Goal: Information Seeking & Learning: Check status

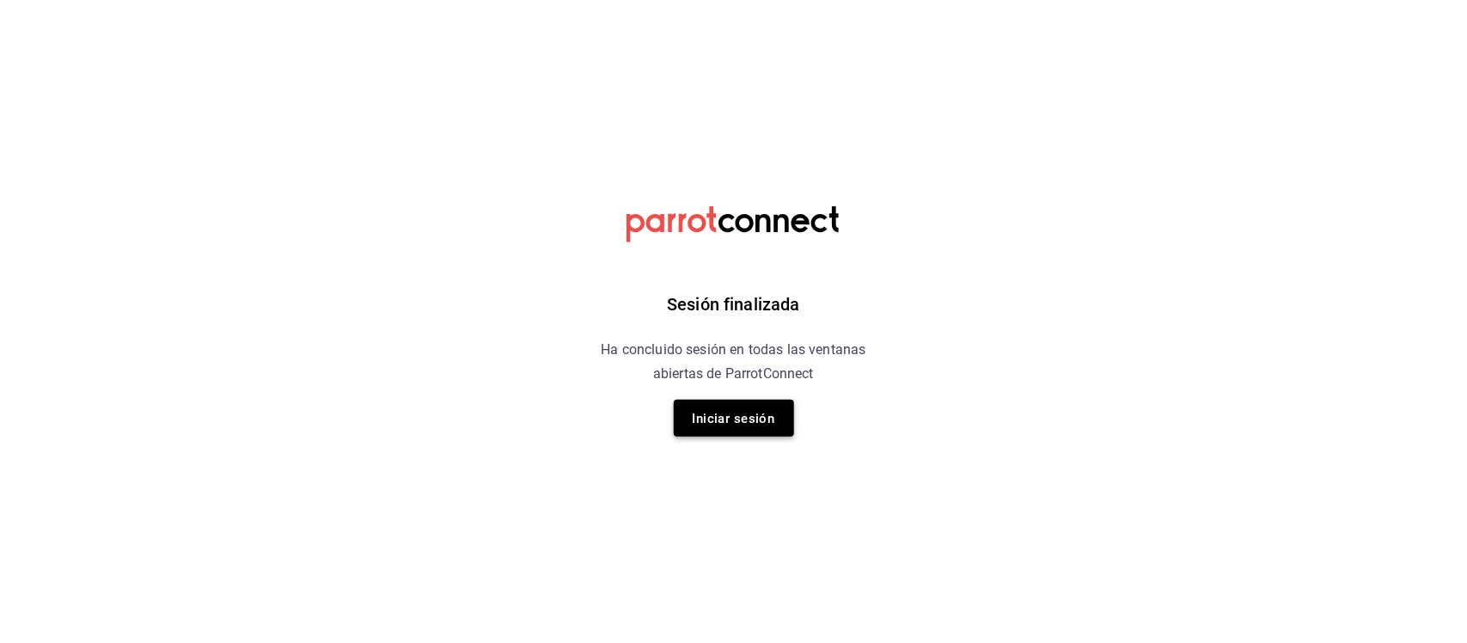
click at [720, 421] on font "Iniciar sesión" at bounding box center [734, 418] width 82 height 15
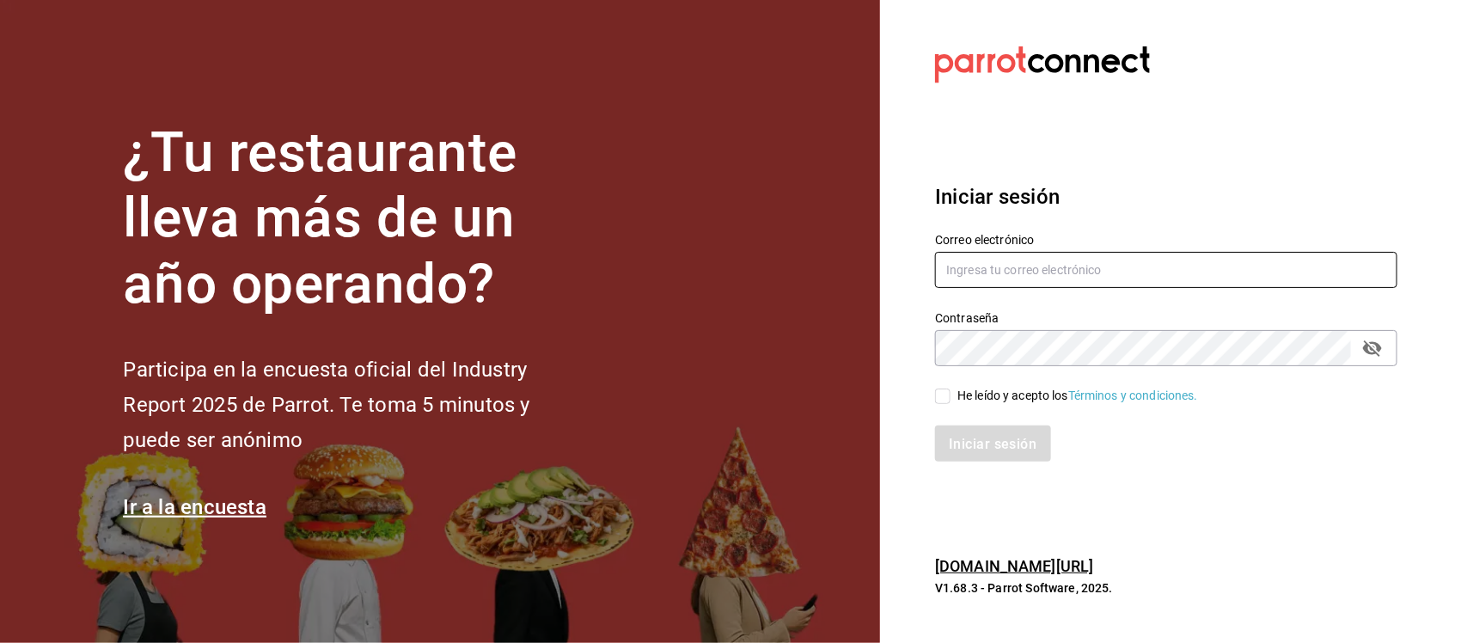
type input "facturacion@sanjuangrill.com"
click at [942, 396] on input "He leído y acepto los Términos y condiciones." at bounding box center [942, 395] width 15 height 15
checkbox input "true"
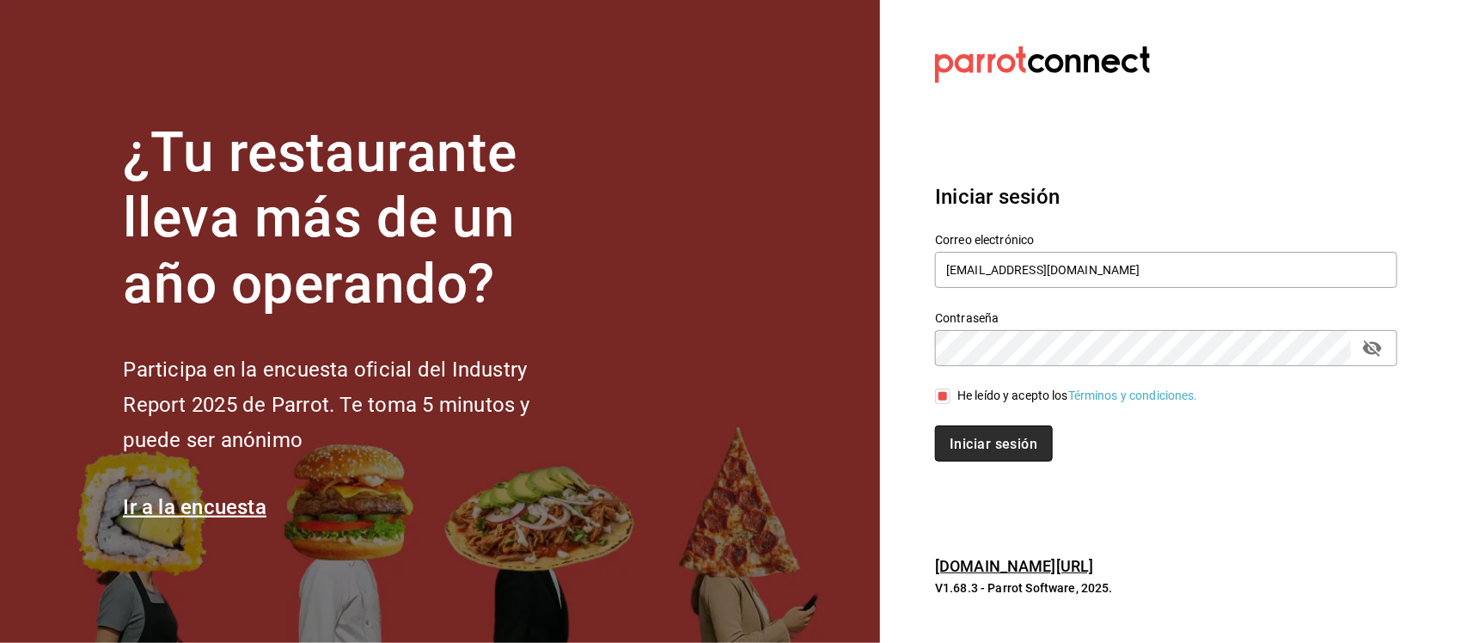
click at [972, 436] on font "Iniciar sesión" at bounding box center [994, 444] width 88 height 16
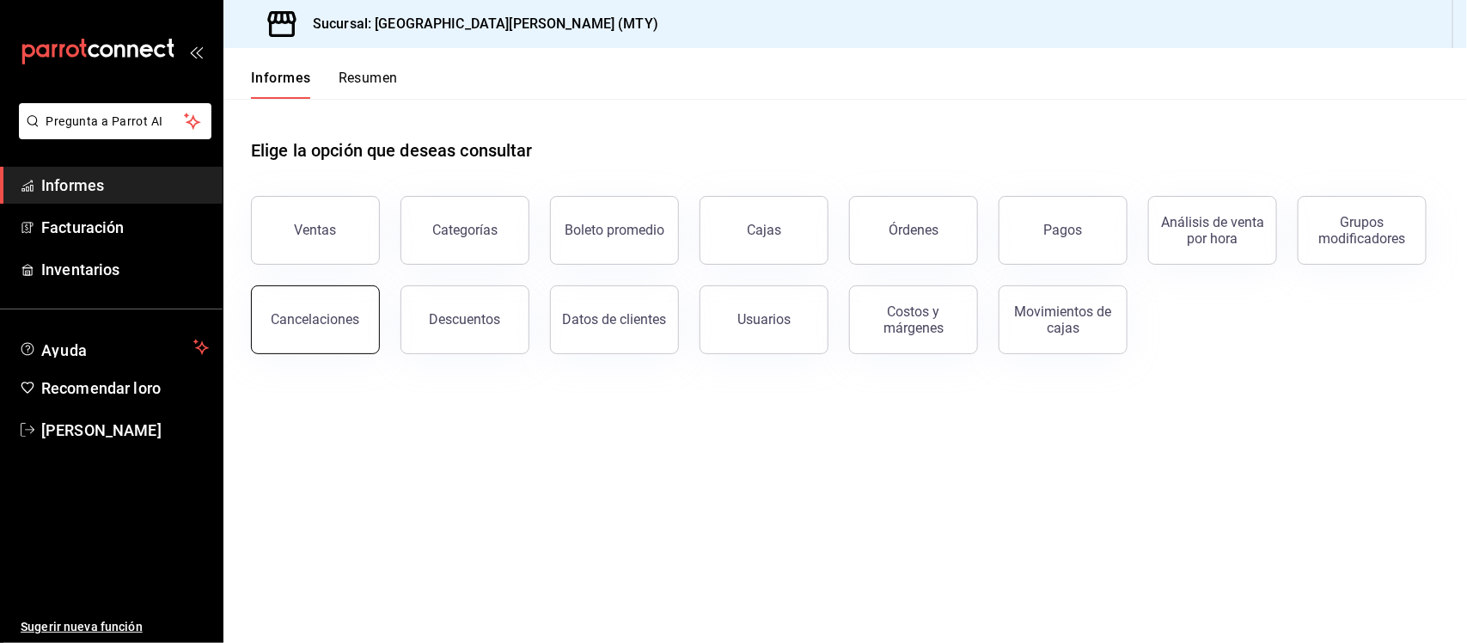
click at [363, 319] on button "Cancelaciones" at bounding box center [315, 319] width 129 height 69
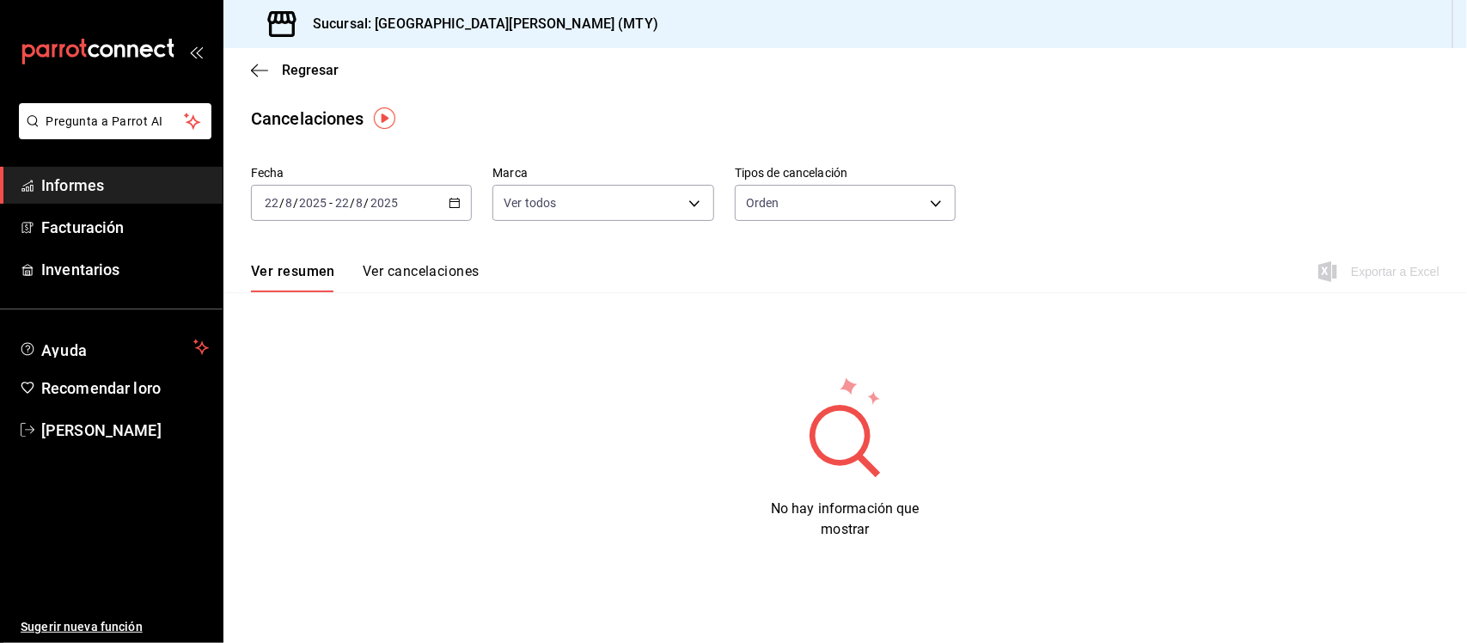
click at [448, 194] on div "[DATE] [DATE] - [DATE] [DATE]" at bounding box center [361, 203] width 221 height 36
click at [328, 297] on span "Ayer" at bounding box center [332, 293] width 133 height 18
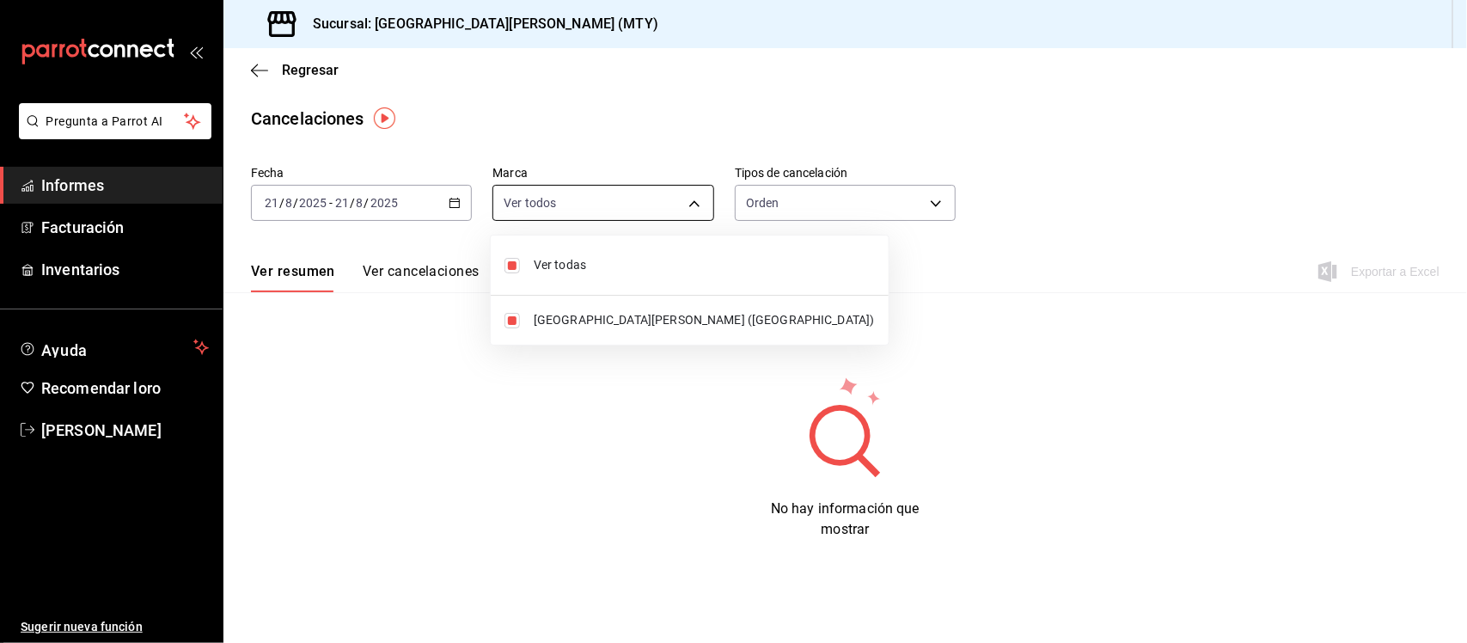
click at [696, 205] on body "Pregunta a Parrot AI Informes Facturación Inventarios Ayuda Recomendar loro [PE…" at bounding box center [733, 321] width 1467 height 643
click at [645, 272] on span "Ver todos" at bounding box center [704, 265] width 341 height 18
checkbox input "false"
click at [626, 247] on li "Ver todos" at bounding box center [690, 265] width 398 height 46
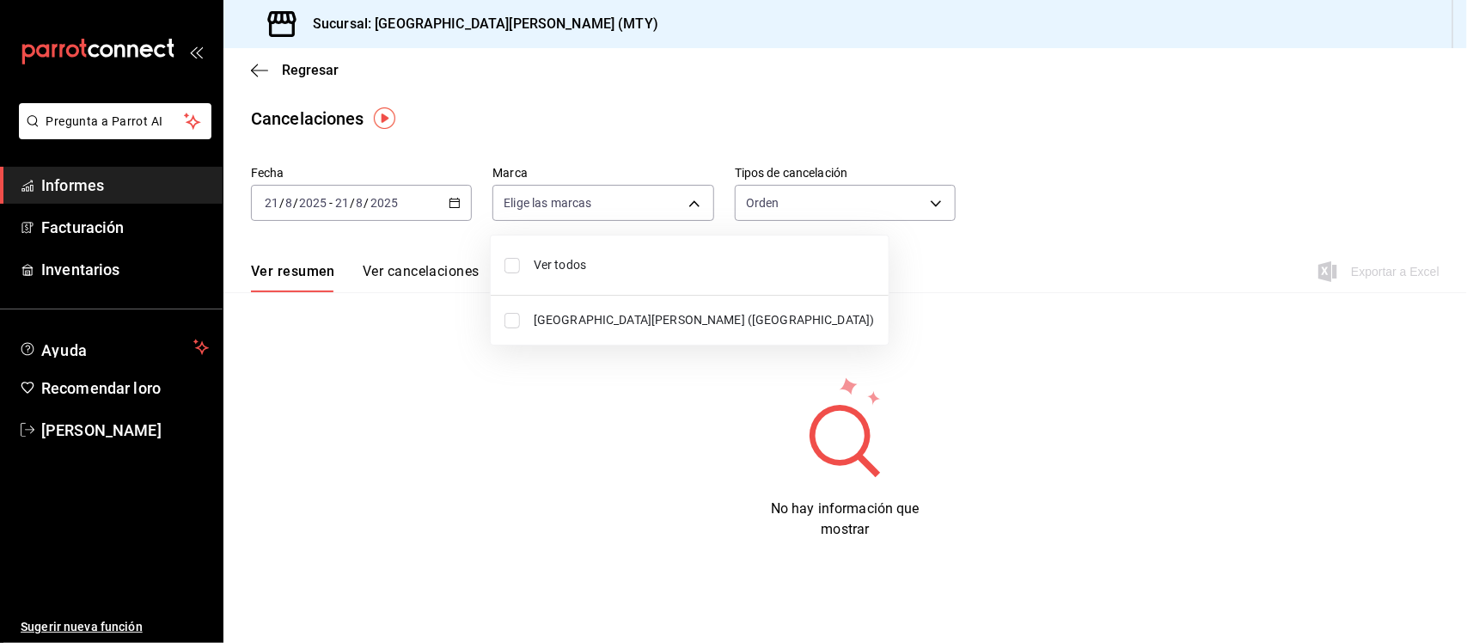
type input "[object Object]"
checkbox input "true"
click at [800, 191] on div at bounding box center [733, 321] width 1467 height 643
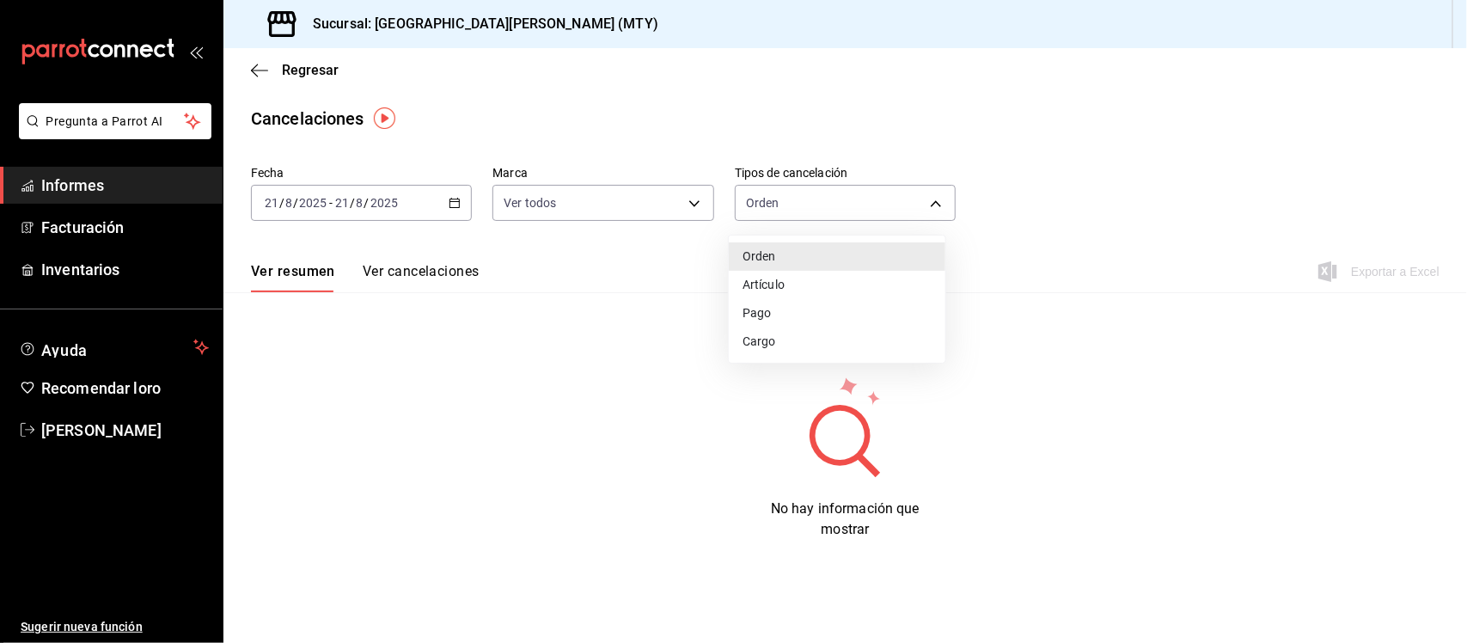
click at [800, 191] on body "Pregunta a Parrot AI Informes Facturación Inventarios Ayuda Recomendar loro [PE…" at bounding box center [733, 321] width 1467 height 643
click at [767, 286] on font "Artículo" at bounding box center [763, 286] width 42 height 14
type input "ORDER_ITEM"
click at [389, 267] on font "Ver cancelaciones" at bounding box center [421, 271] width 117 height 16
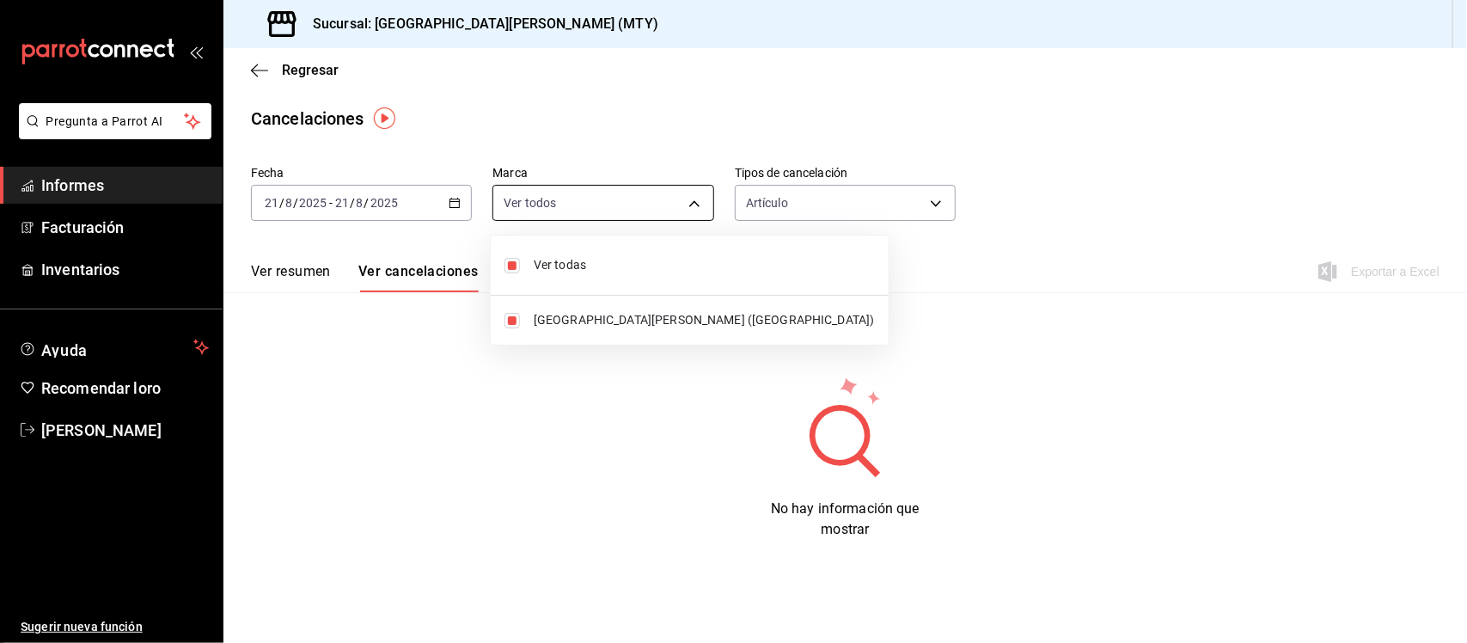
click at [633, 194] on body "Pregunta a Parrot AI Informes Facturación Inventarios Ayuda Recomendar loro [PE…" at bounding box center [733, 321] width 1467 height 643
click at [610, 272] on span "Ver todos" at bounding box center [704, 265] width 341 height 18
checkbox input "false"
click at [615, 69] on div at bounding box center [733, 321] width 1467 height 643
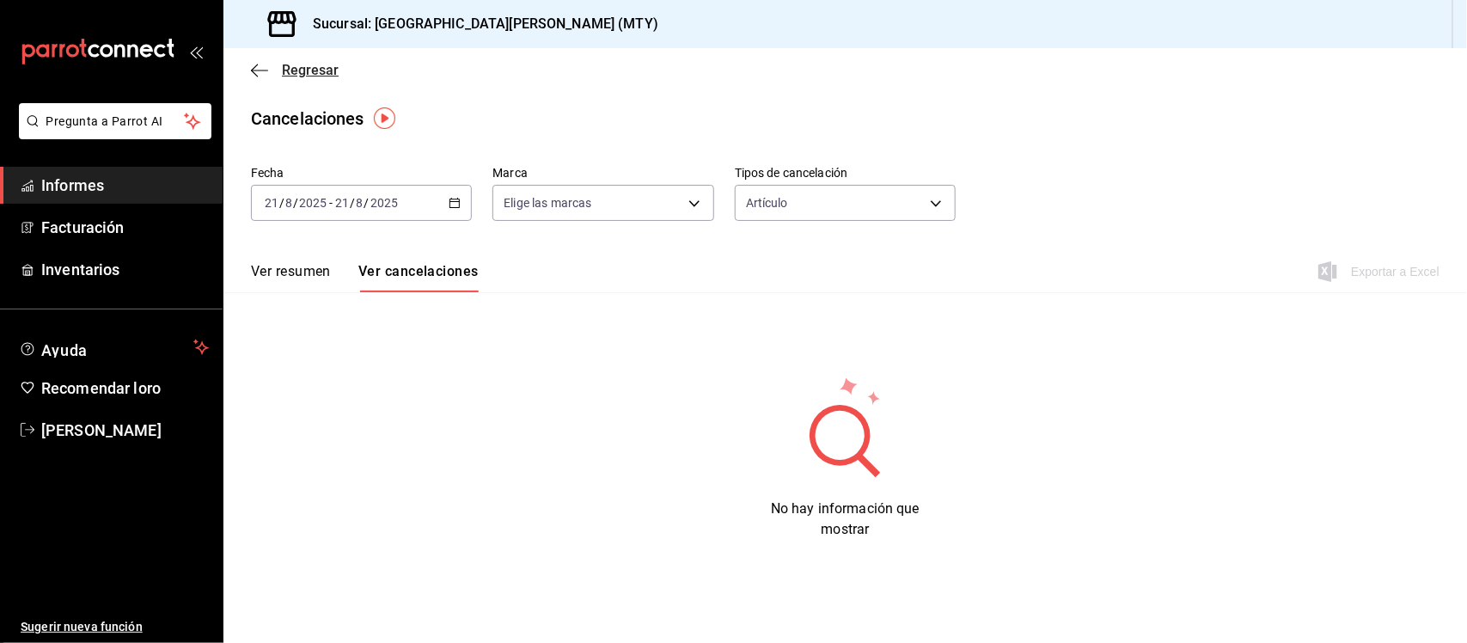
click at [280, 74] on span "Regresar" at bounding box center [295, 70] width 88 height 16
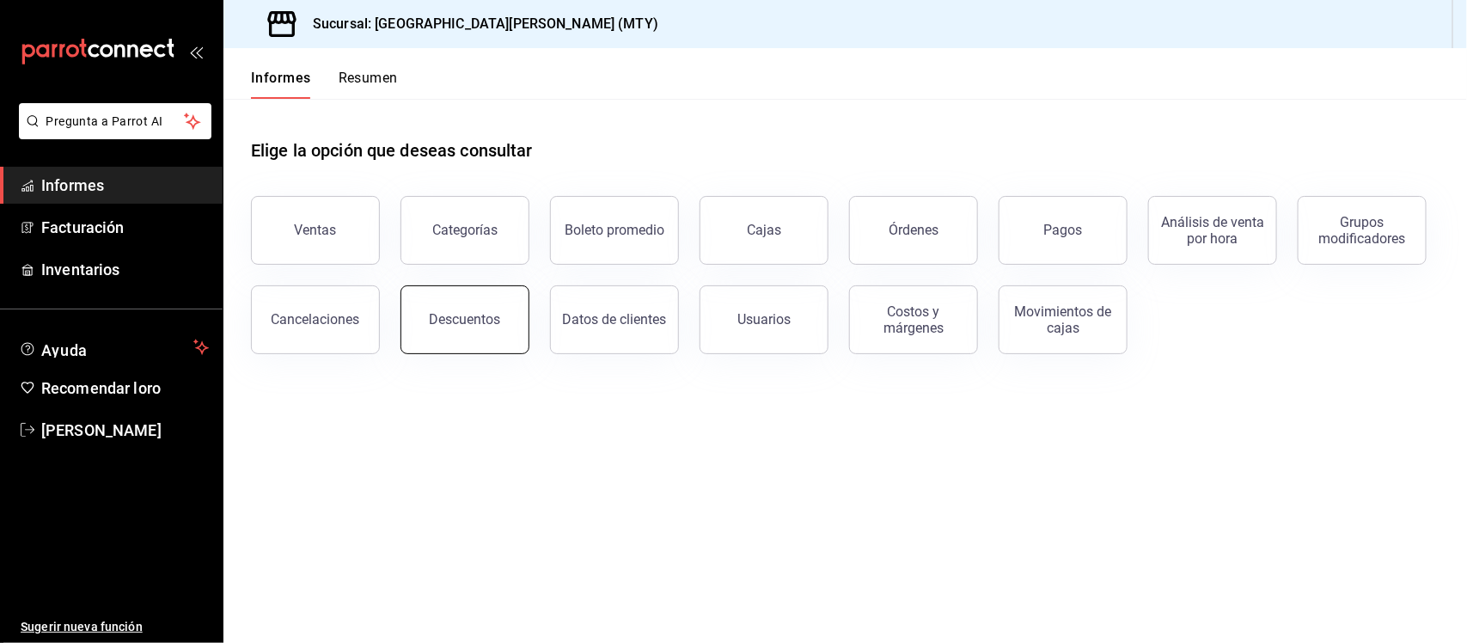
click at [428, 327] on button "Descuentos" at bounding box center [464, 319] width 129 height 69
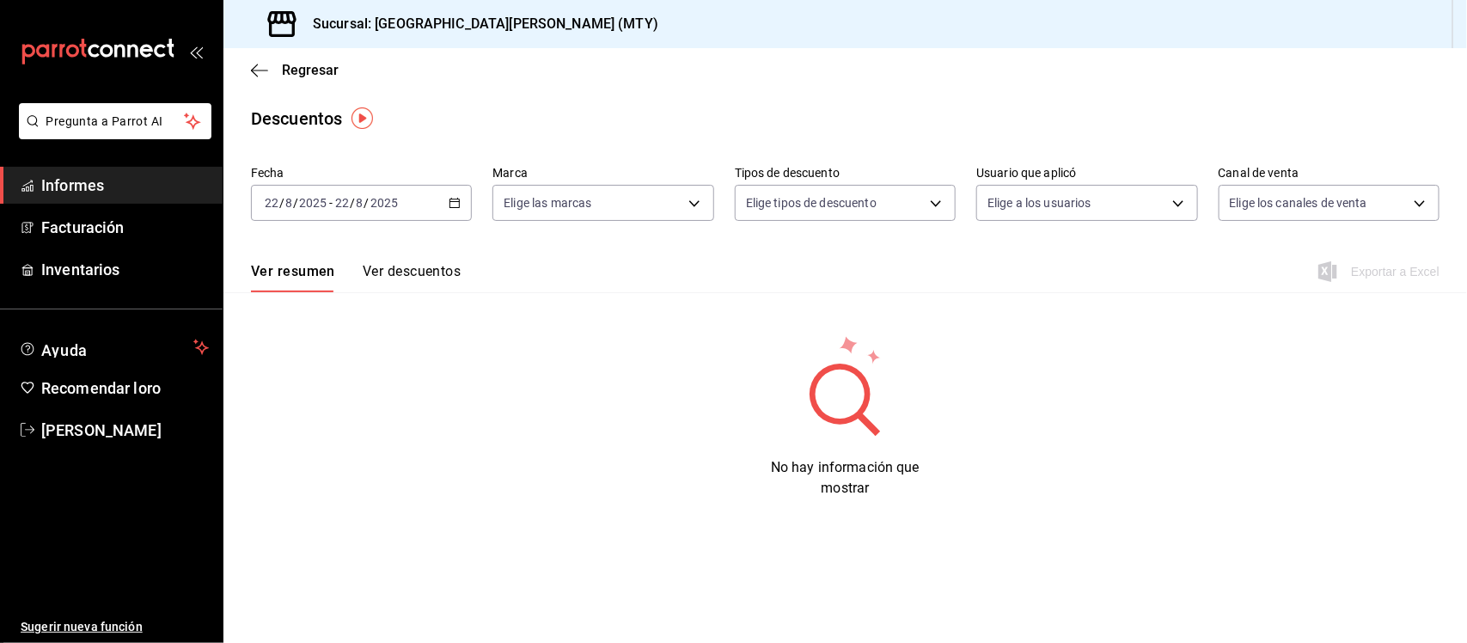
click at [460, 204] on \(Stroke\) "button" at bounding box center [454, 203] width 10 height 9
click at [331, 296] on span "Ayer" at bounding box center [332, 293] width 133 height 18
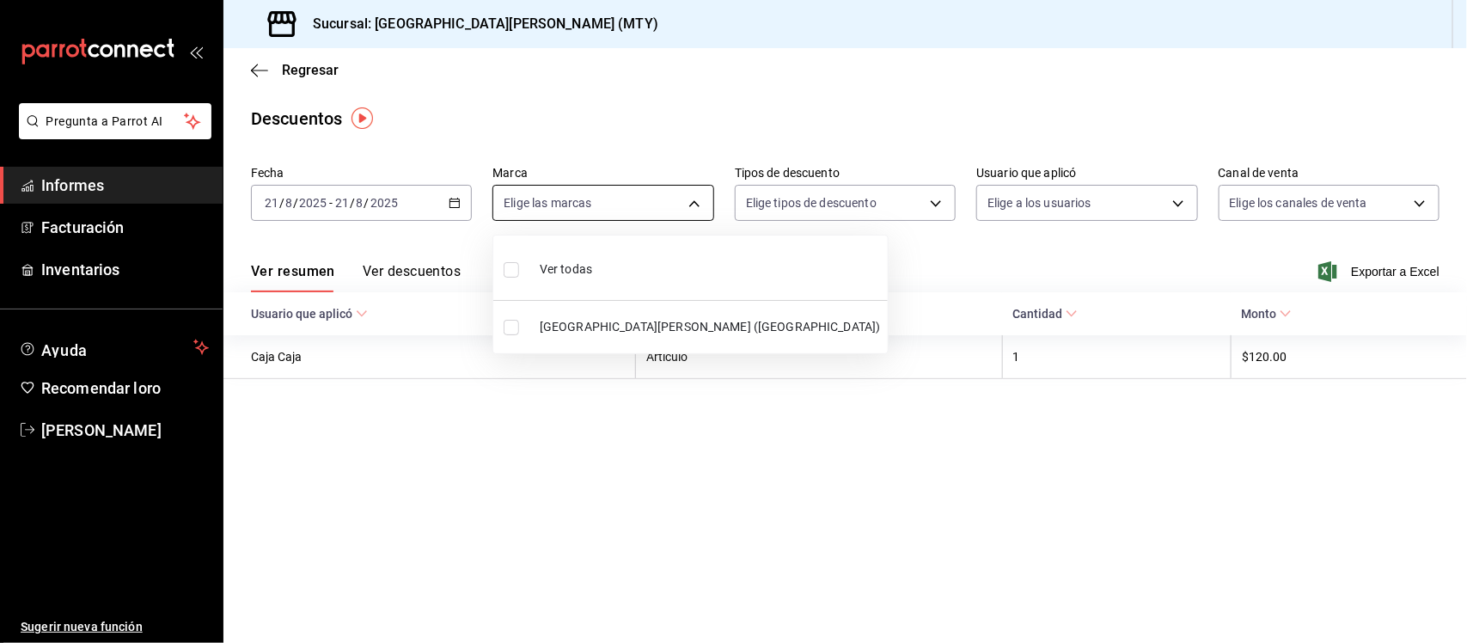
click at [693, 202] on body "Pregunta a Parrot AI Informes Facturación Inventarios Ayuda Recomendar loro [PE…" at bounding box center [733, 321] width 1467 height 643
click at [668, 263] on li "Ver todos" at bounding box center [690, 267] width 394 height 51
type input "993182a7-2c84-4ec8-9ef4-4438dae30c02"
checkbox input "true"
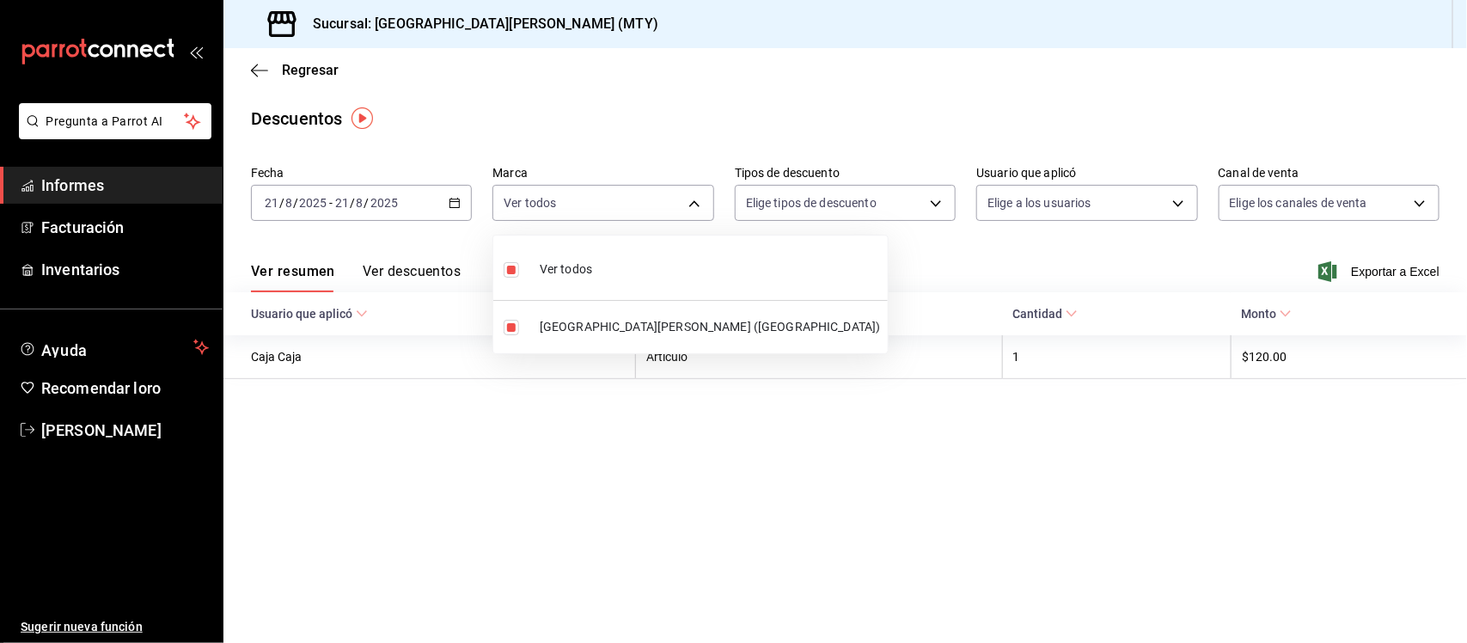
click at [889, 190] on div at bounding box center [733, 321] width 1467 height 643
click at [932, 200] on body "Pregunta a Parrot AI Informes Facturación Inventarios Ayuda Recomendar loro [PE…" at bounding box center [733, 321] width 1467 height 643
click at [874, 256] on span "Orden" at bounding box center [860, 260] width 163 height 18
type input "ORDER"
checkbox input "true"
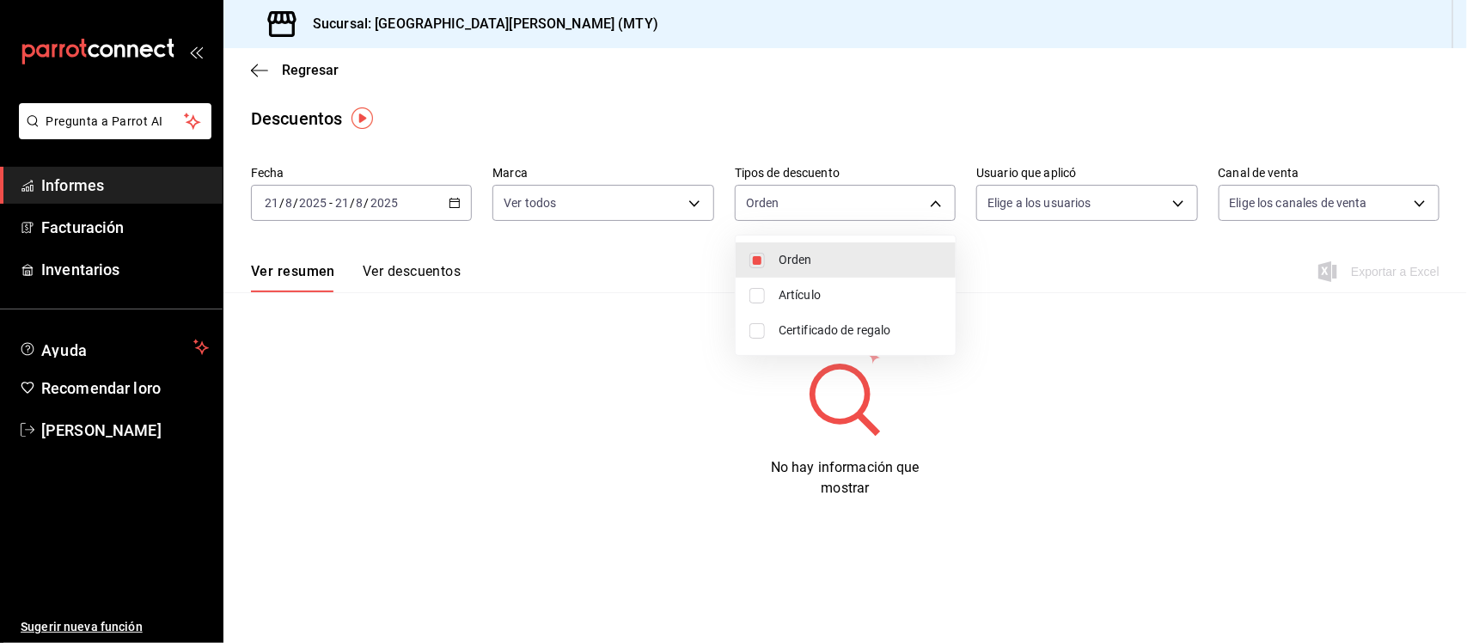
click at [901, 308] on li "Artículo" at bounding box center [846, 295] width 220 height 35
type input "ORDER,ORDER_ITEM"
checkbox input "true"
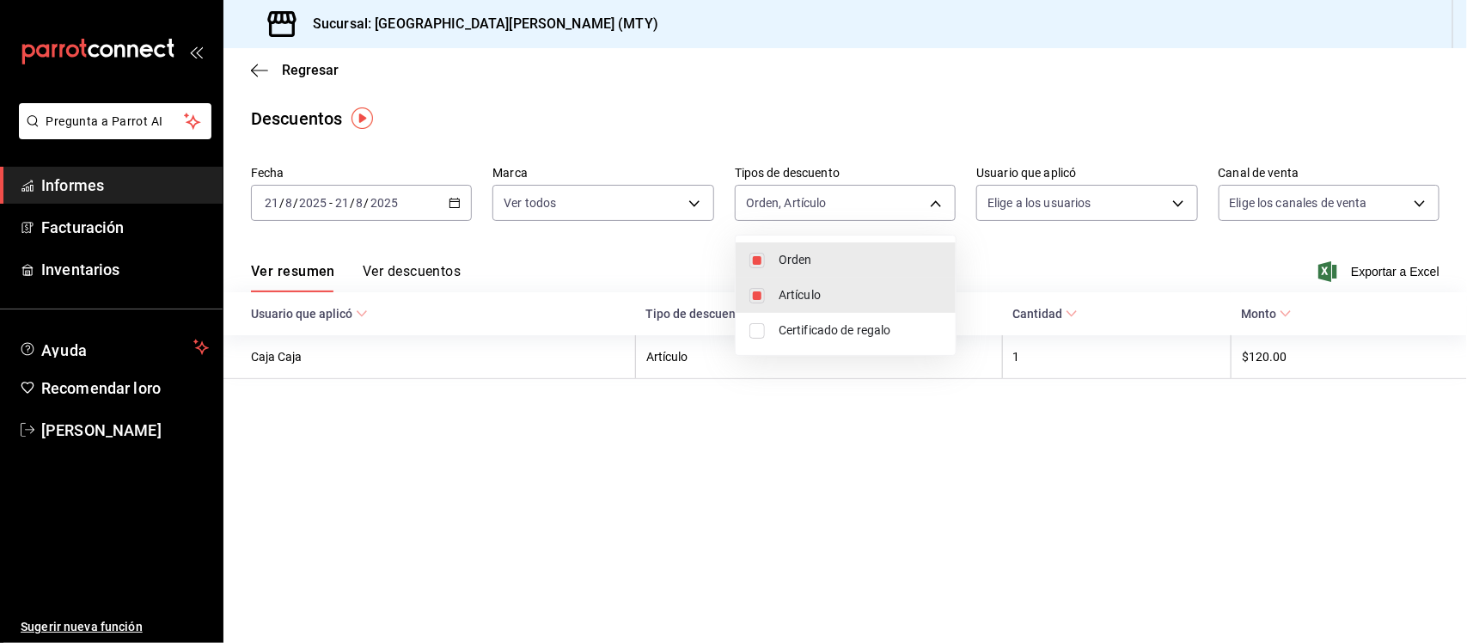
click at [1115, 202] on div at bounding box center [733, 321] width 1467 height 643
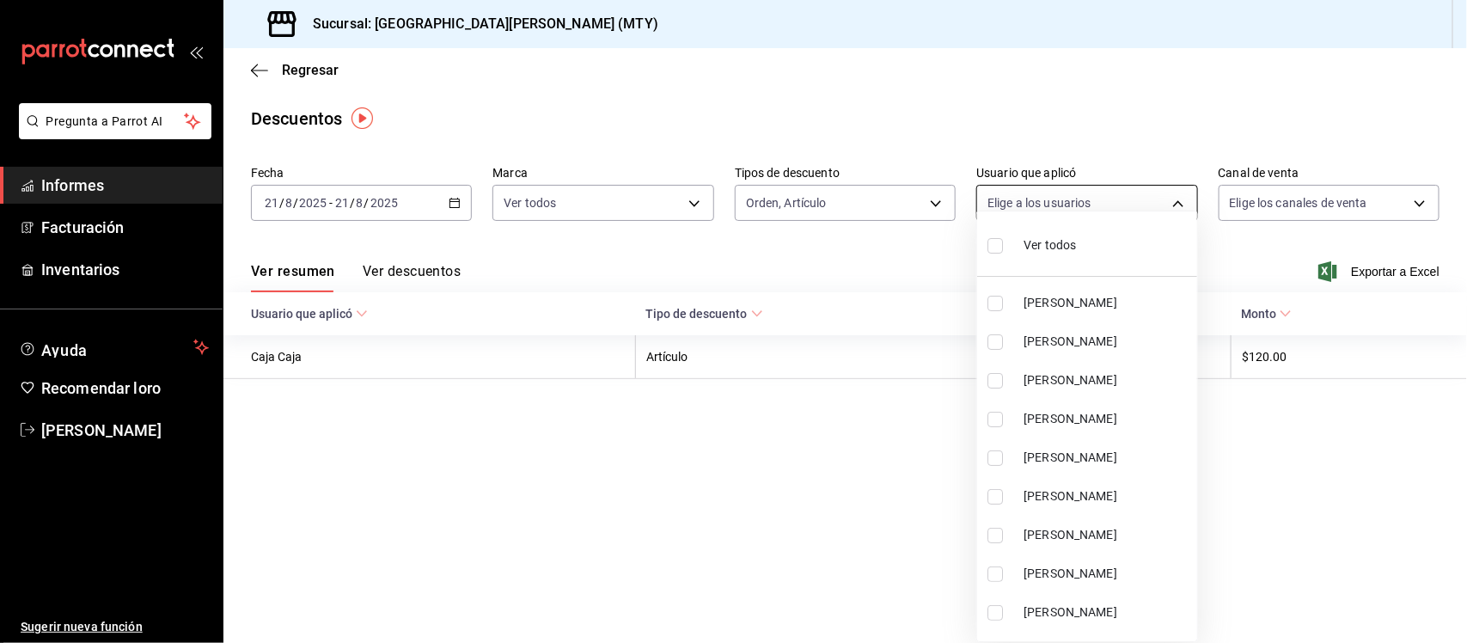
click at [1162, 202] on body "Pregunta a Parrot AI Informes Facturación Inventarios Ayuda Recomendar loro [PE…" at bounding box center [733, 321] width 1467 height 643
click at [1110, 255] on li "Ver todos" at bounding box center [1087, 243] width 220 height 51
type input "40021348-4333-4fa6-8536-a711b381f5fb,72ab75f8-9eef-4a0b-a99a-9908cc246cd9,98308…"
checkbox input "true"
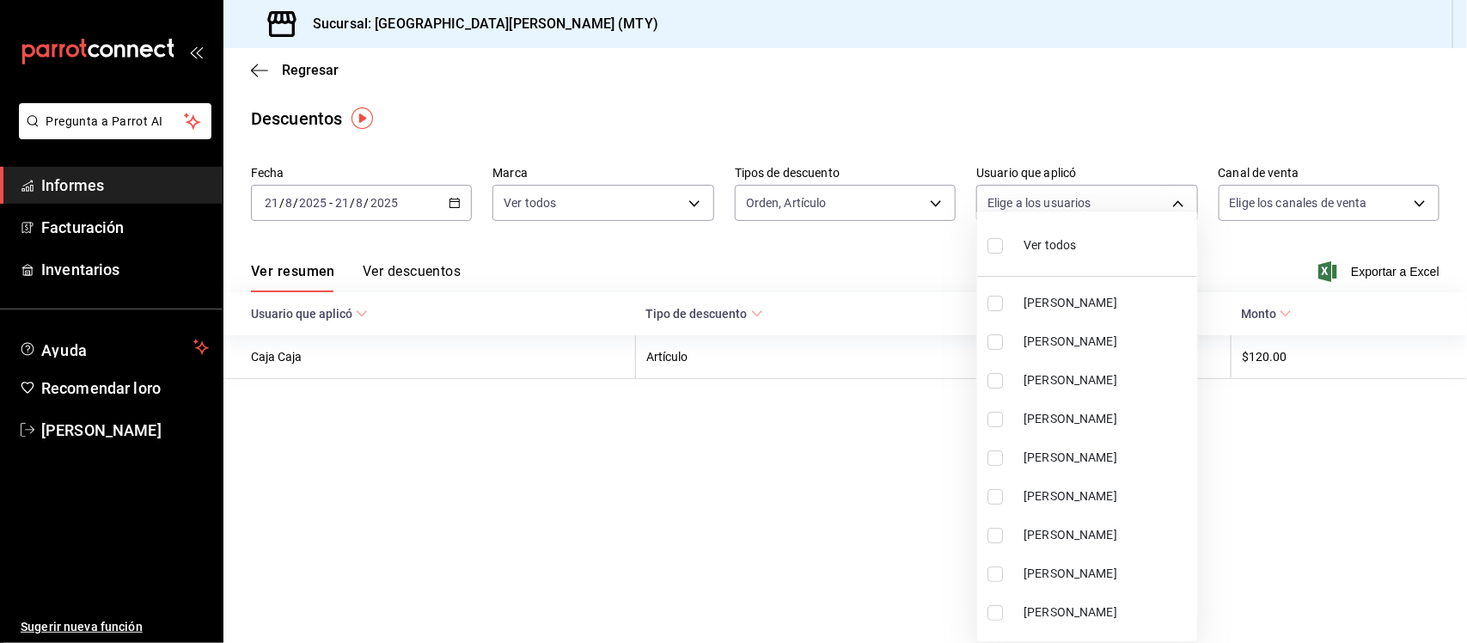
checkbox input "true"
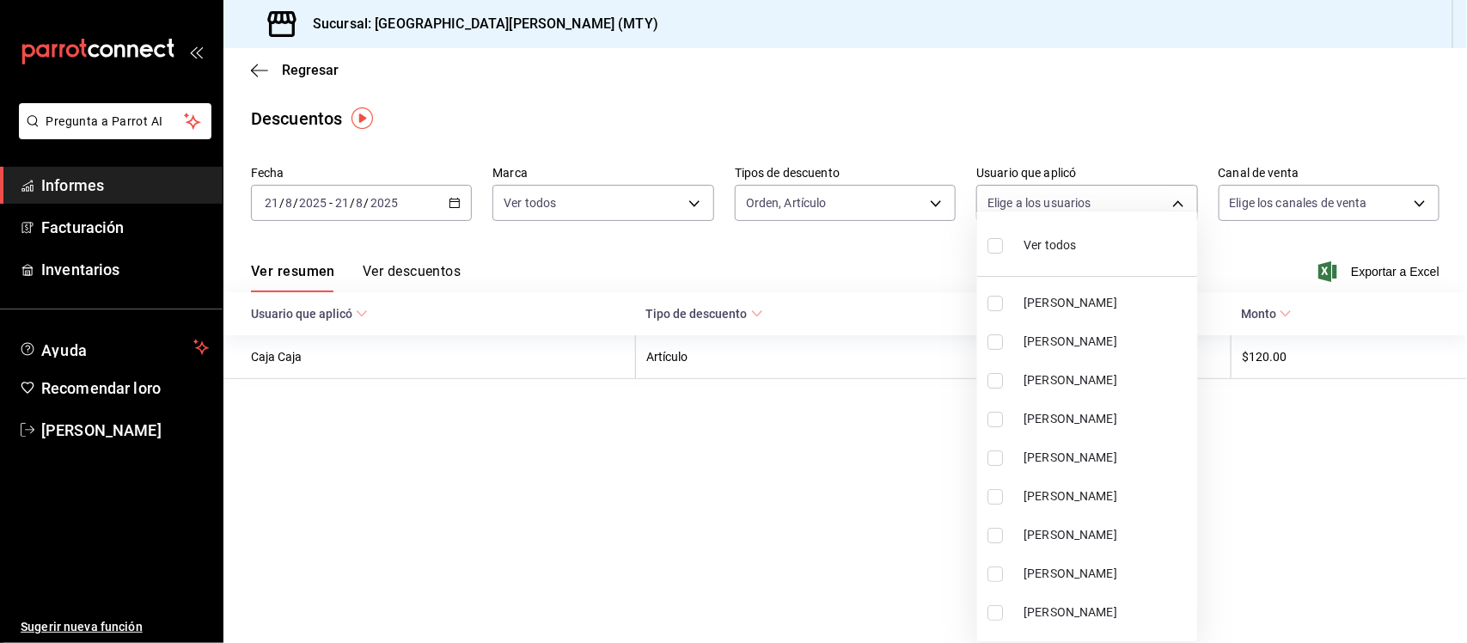
checkbox input "true"
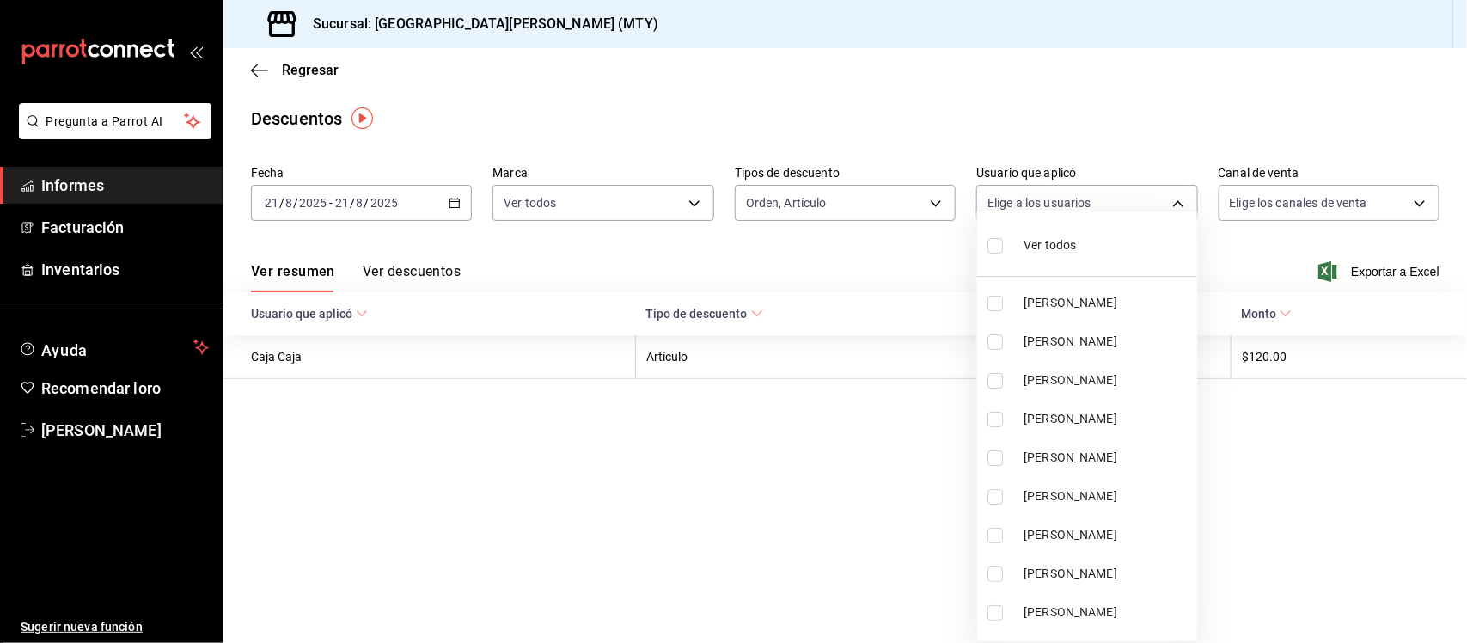
checkbox input "true"
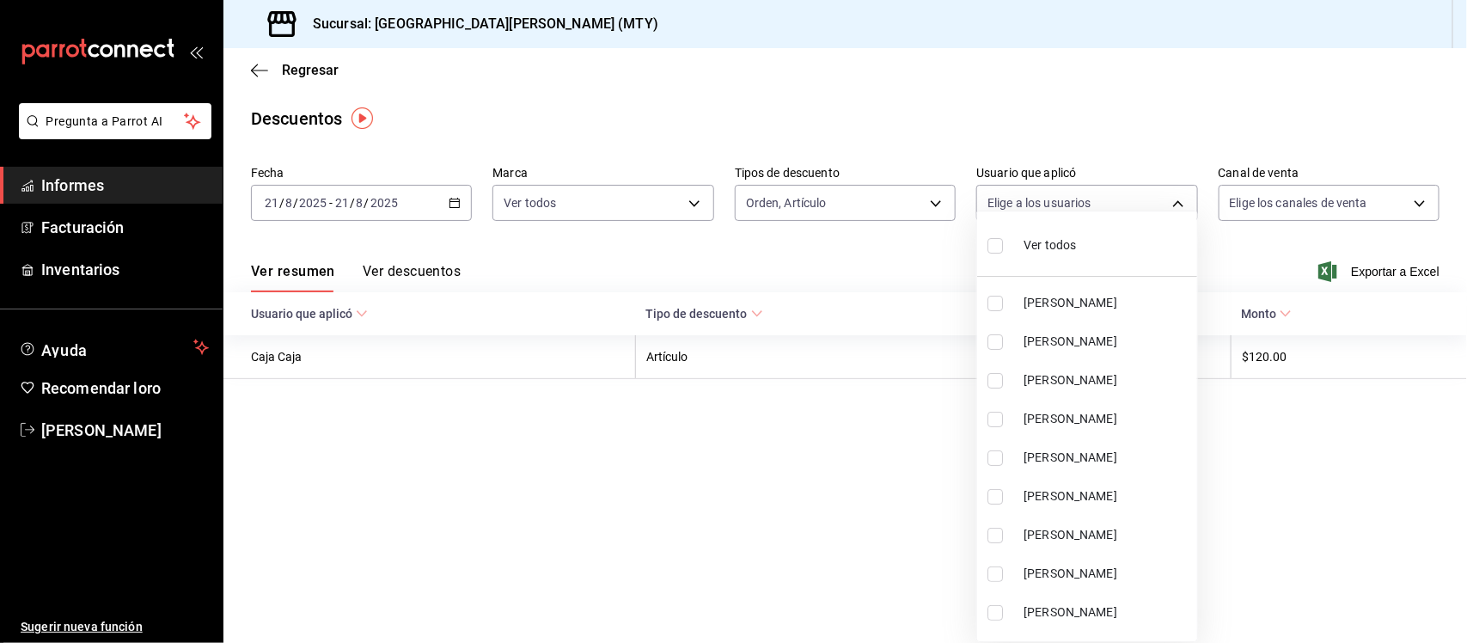
checkbox input "true"
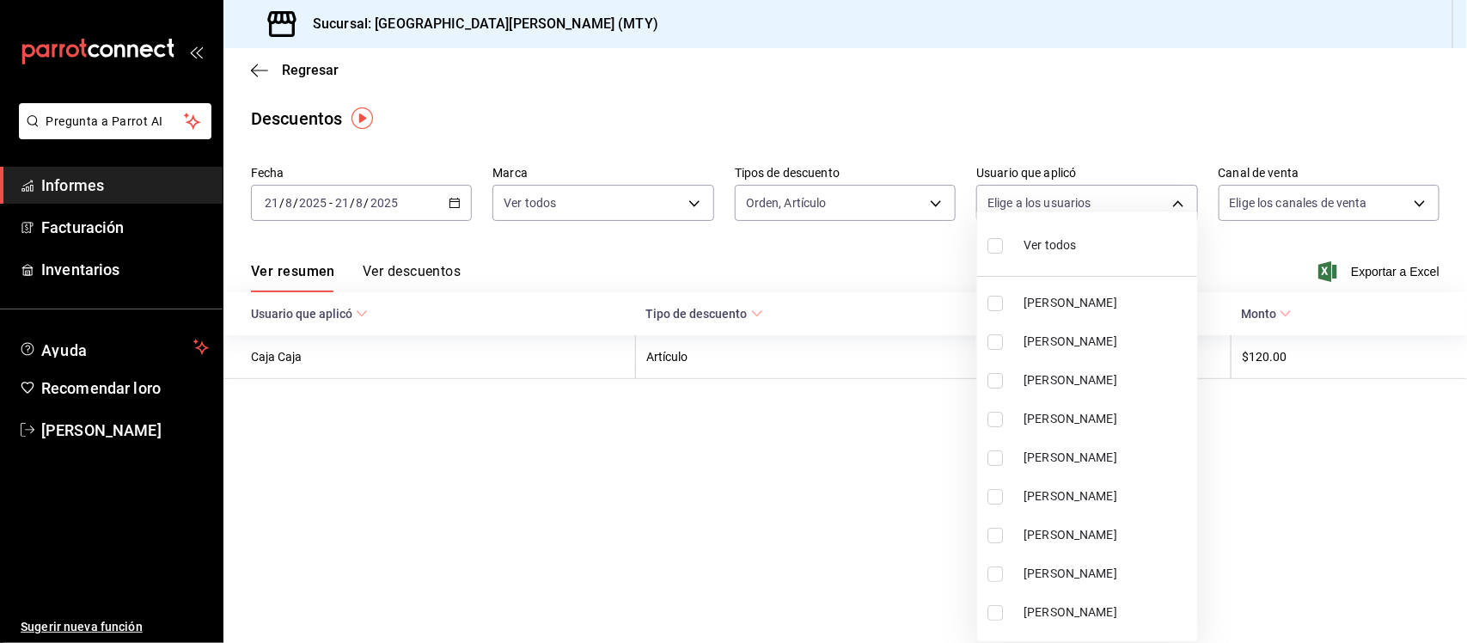
checkbox input "true"
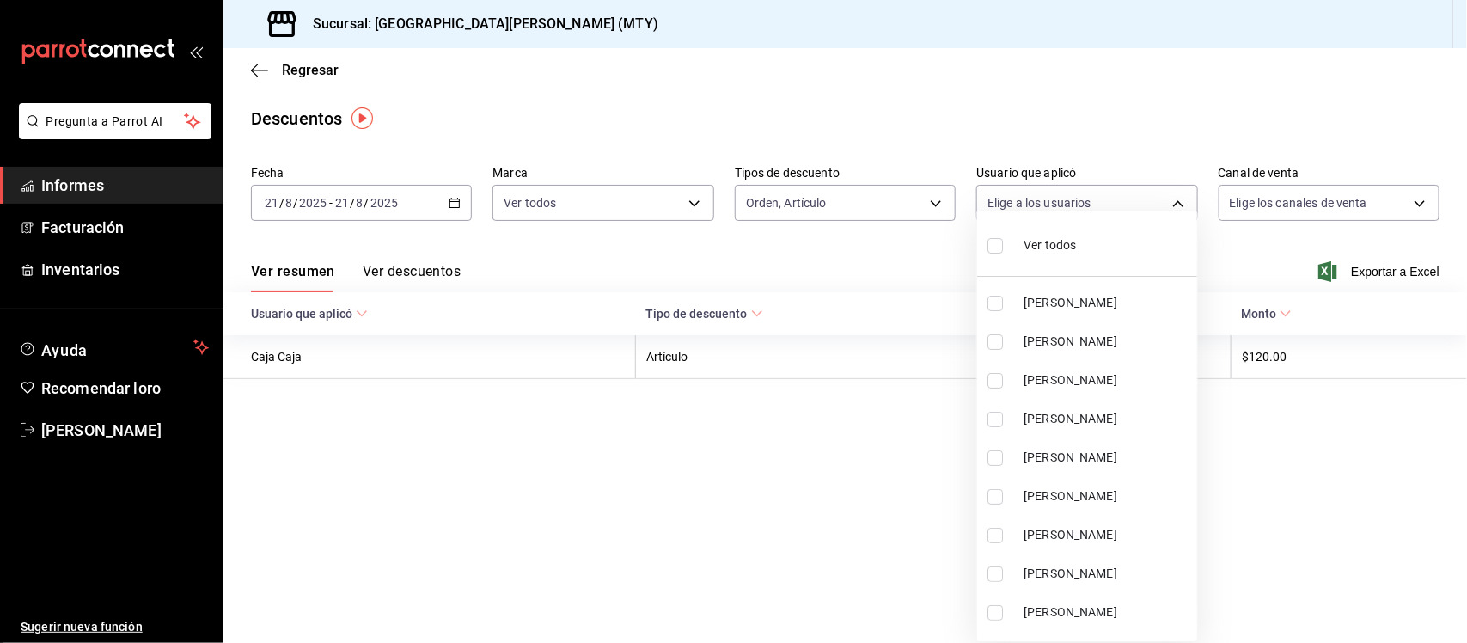
checkbox input "true"
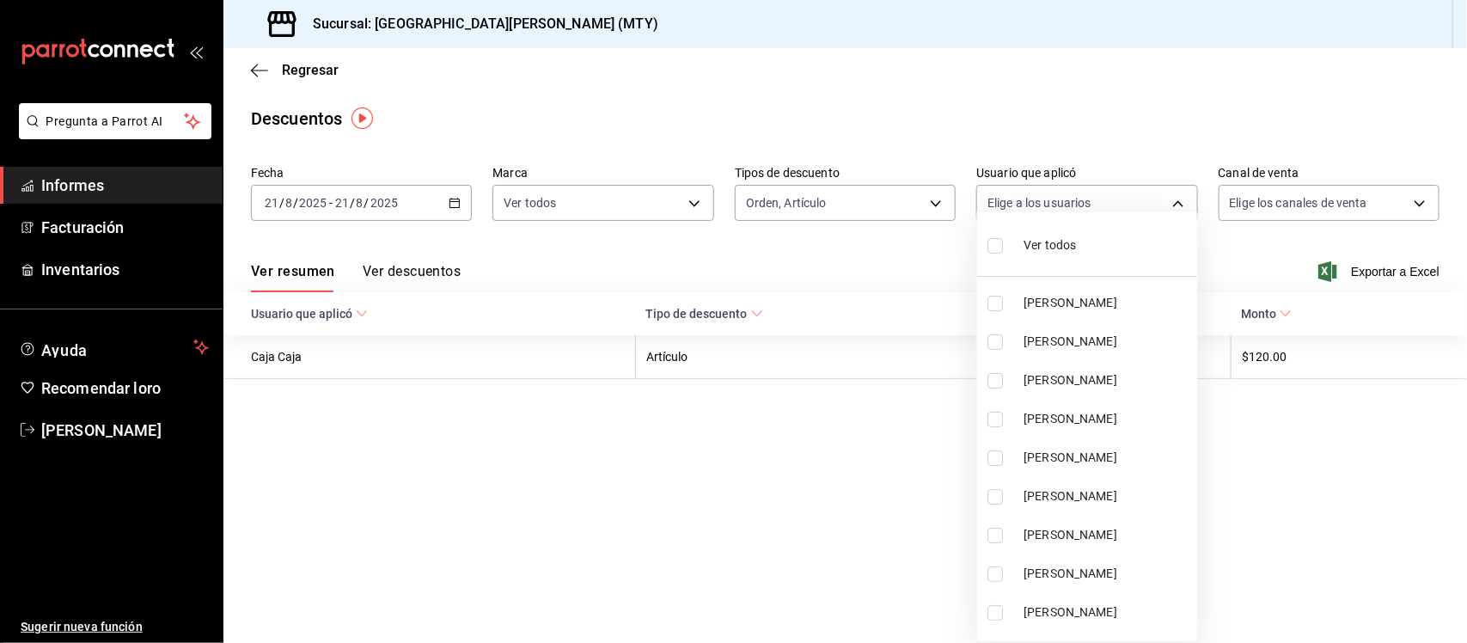
checkbox input "true"
click at [1289, 206] on div at bounding box center [733, 321] width 1467 height 643
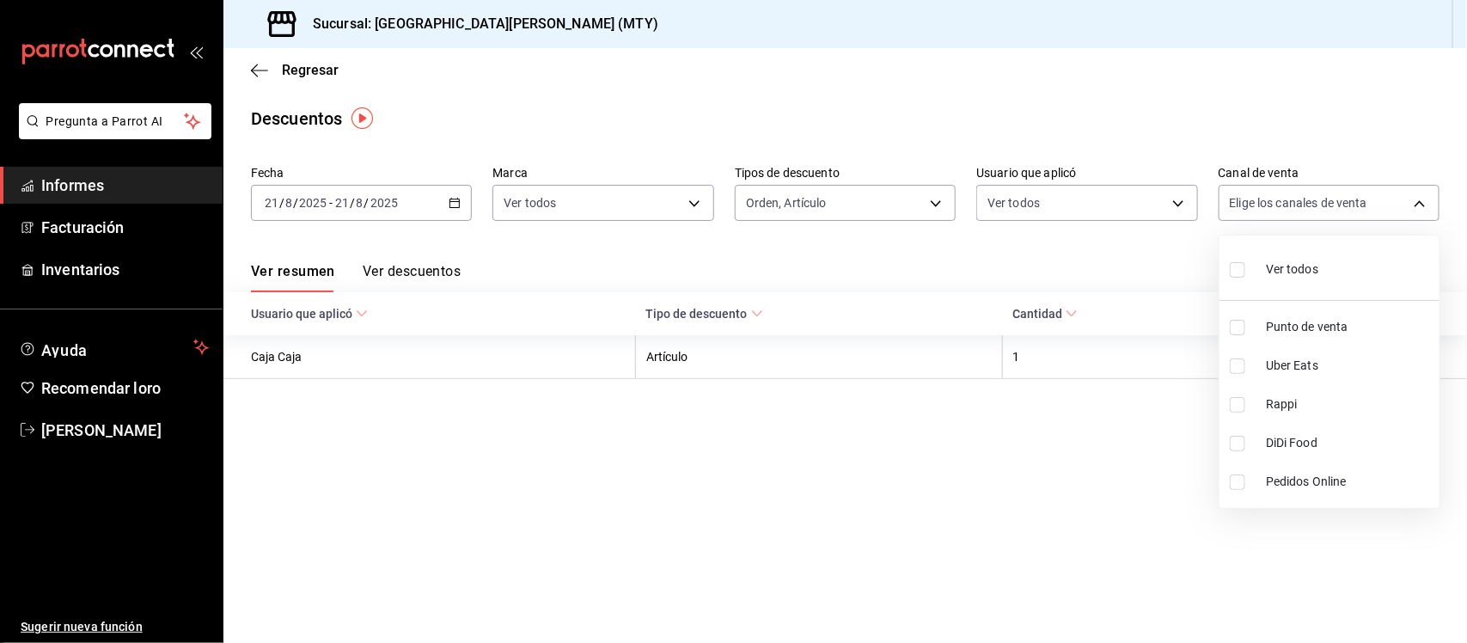
click at [1289, 206] on body "Pregunta a Parrot AI Informes Facturación Inventarios Ayuda Recomendar loro [PE…" at bounding box center [733, 321] width 1467 height 643
click at [1266, 264] on font "Ver todos" at bounding box center [1292, 269] width 52 height 14
type input "PARROT,UBER_EATS,RAPPI,DIDI_FOOD,ONLINE"
checkbox input "true"
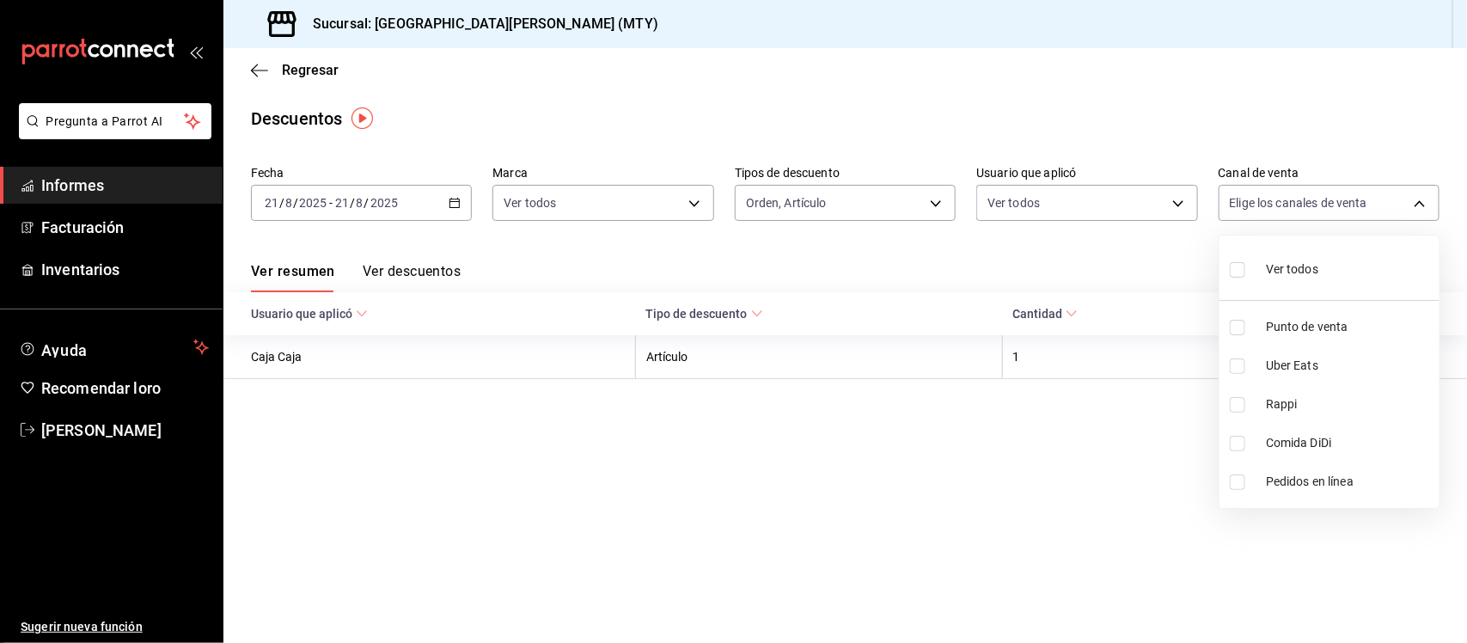
checkbox input "true"
click at [438, 272] on div at bounding box center [733, 321] width 1467 height 643
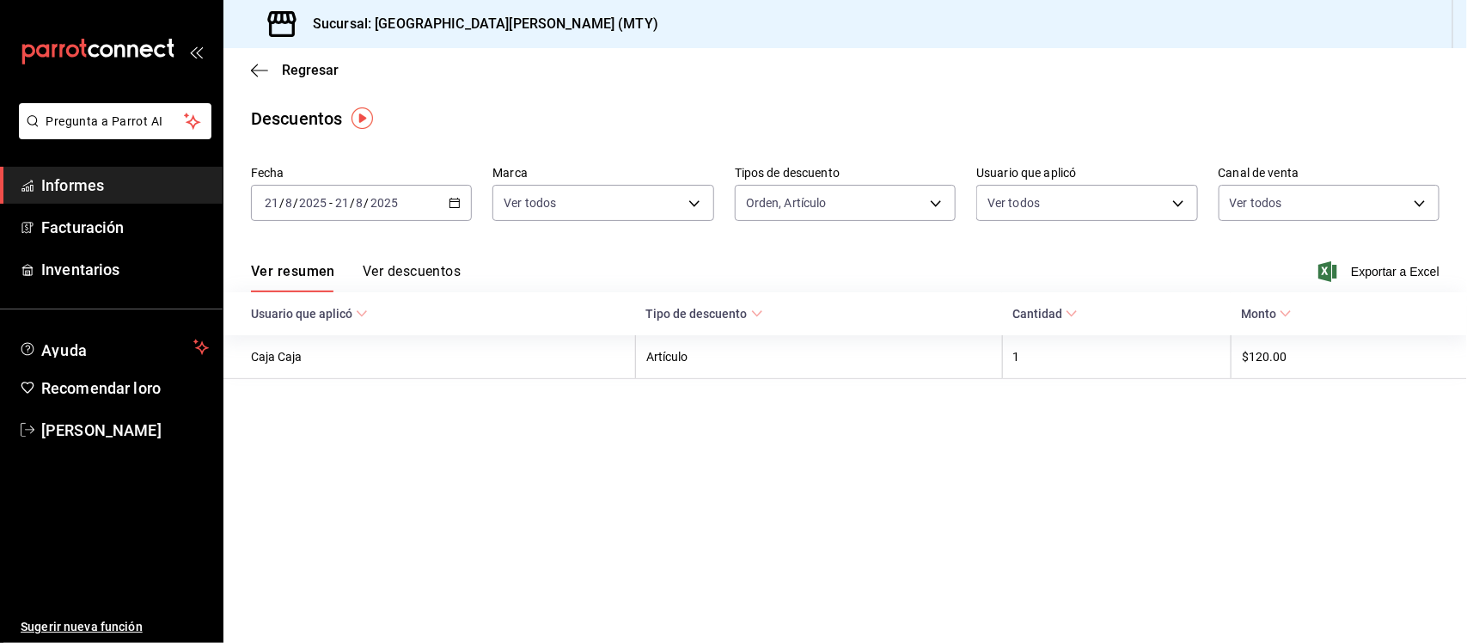
click at [438, 272] on font "Ver descuentos" at bounding box center [412, 271] width 98 height 16
